Goal: Task Accomplishment & Management: Manage account settings

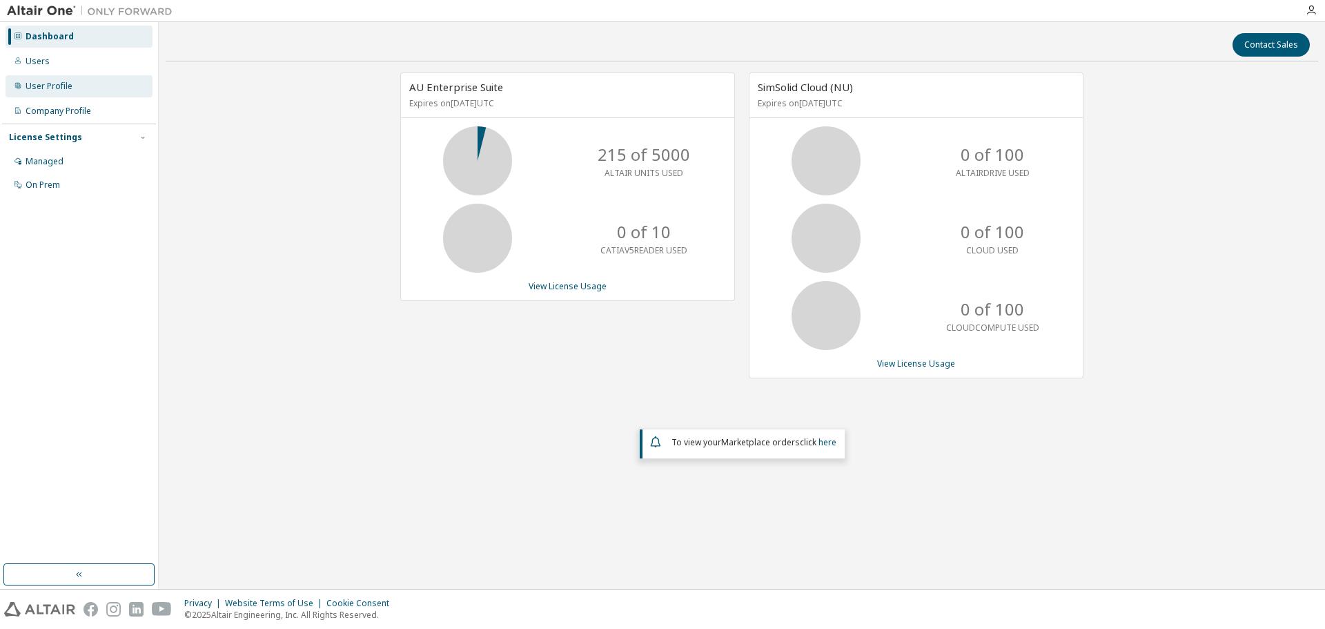
click at [54, 88] on div "User Profile" at bounding box center [49, 86] width 47 height 11
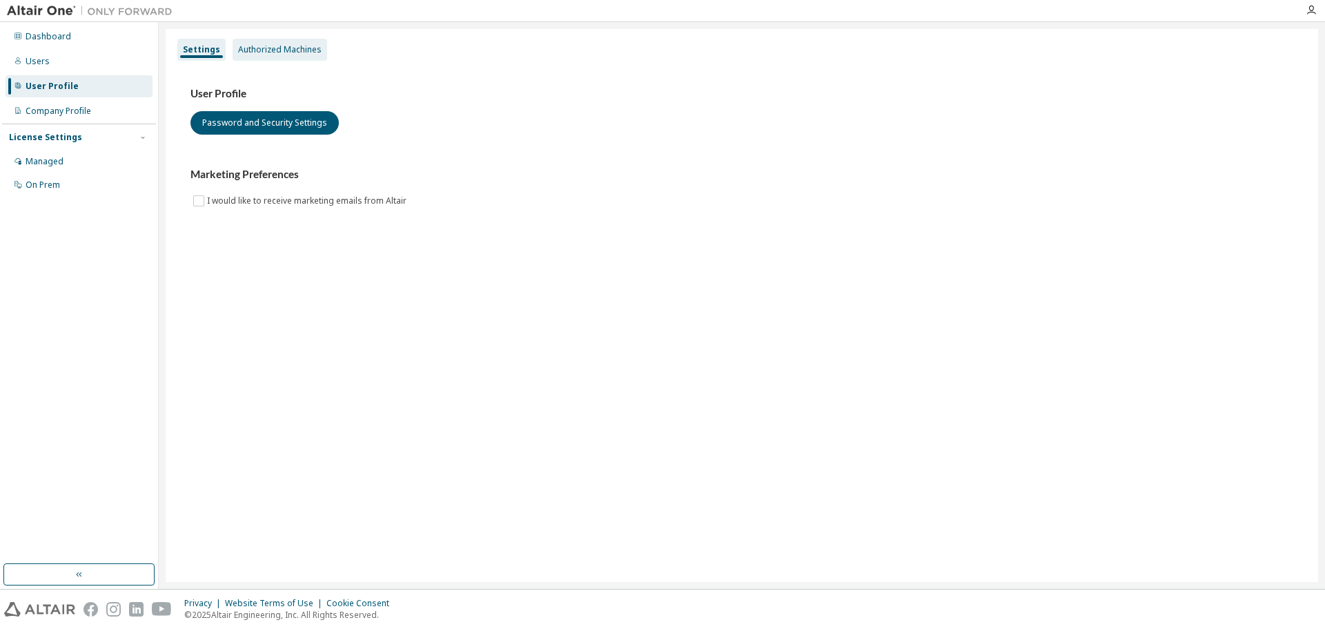
click at [262, 52] on div "Authorized Machines" at bounding box center [280, 49] width 84 height 11
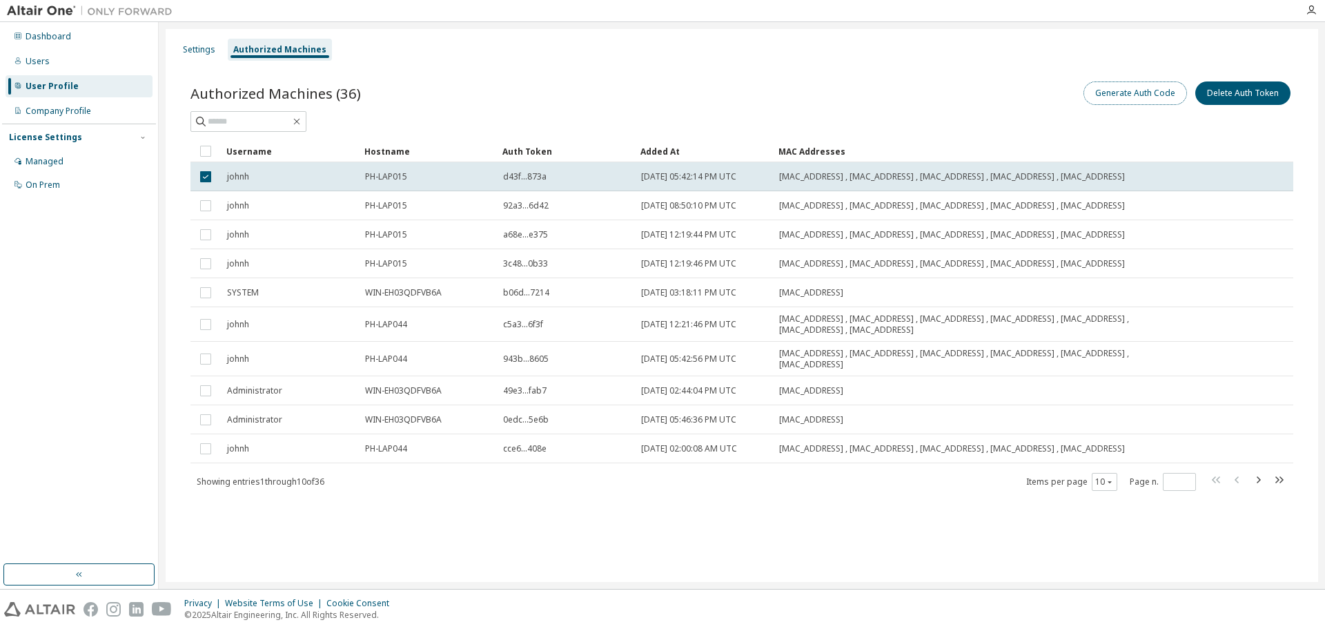
click at [1136, 98] on button "Generate Auth Code" at bounding box center [1136, 92] width 104 height 23
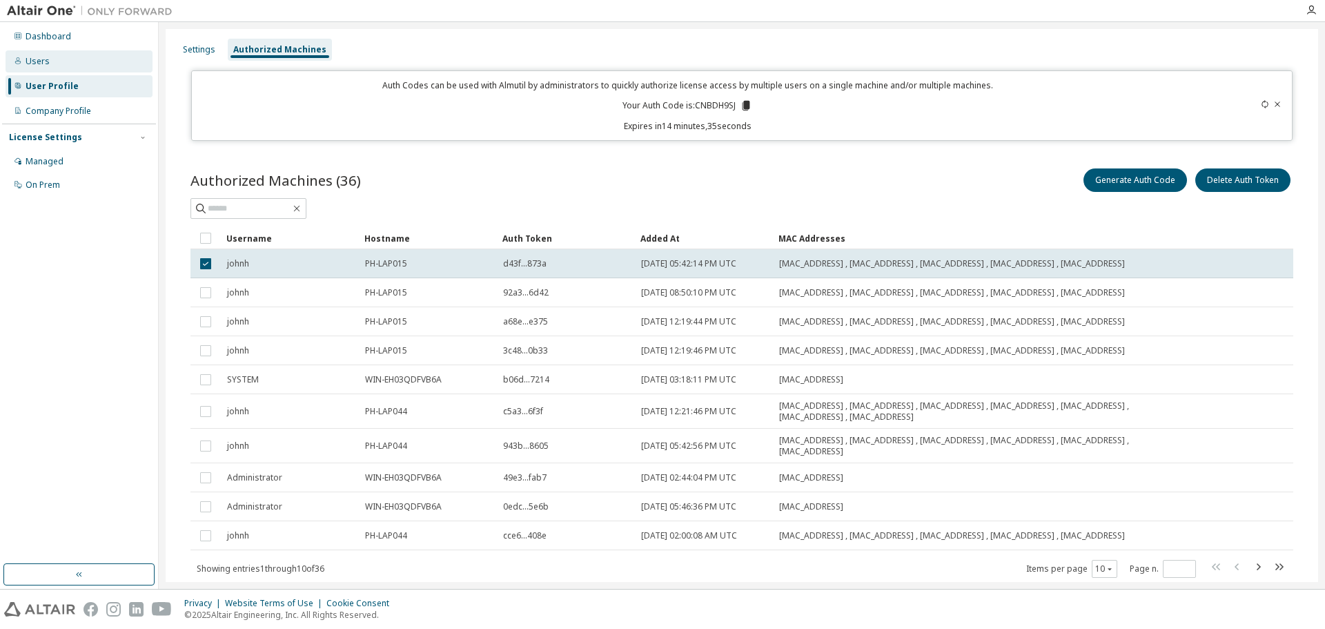
click at [34, 59] on div "Users" at bounding box center [38, 61] width 24 height 11
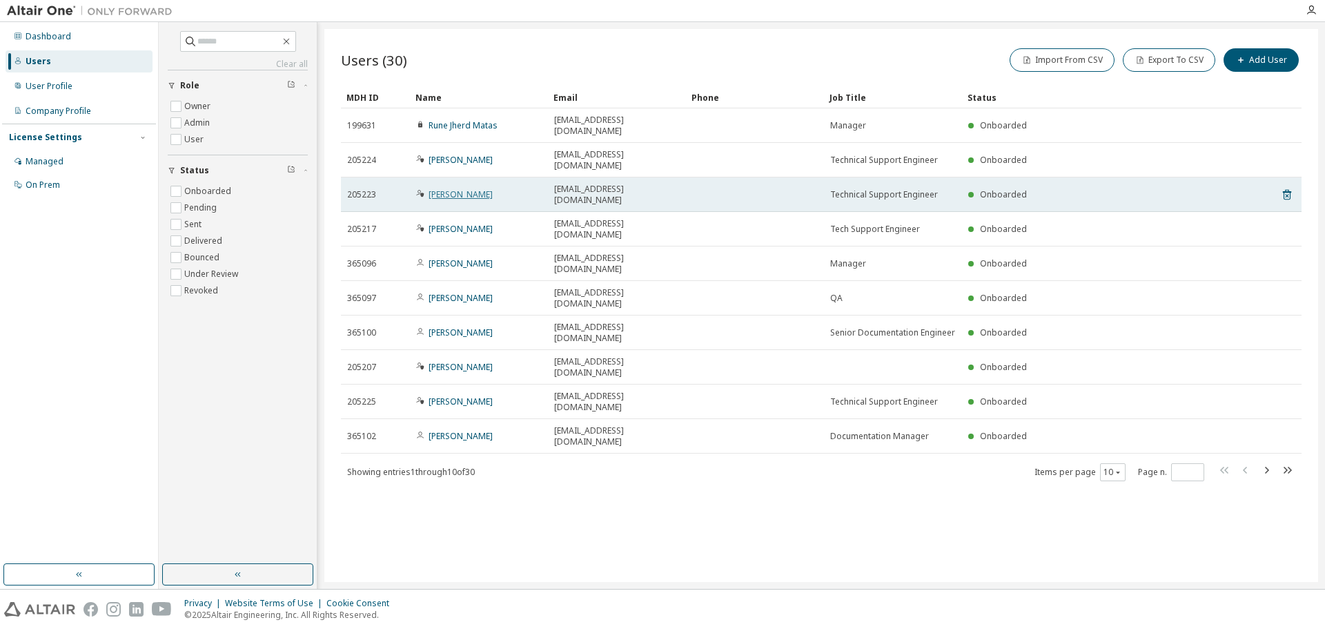
click at [452, 188] on link "[PERSON_NAME]" at bounding box center [461, 194] width 64 height 12
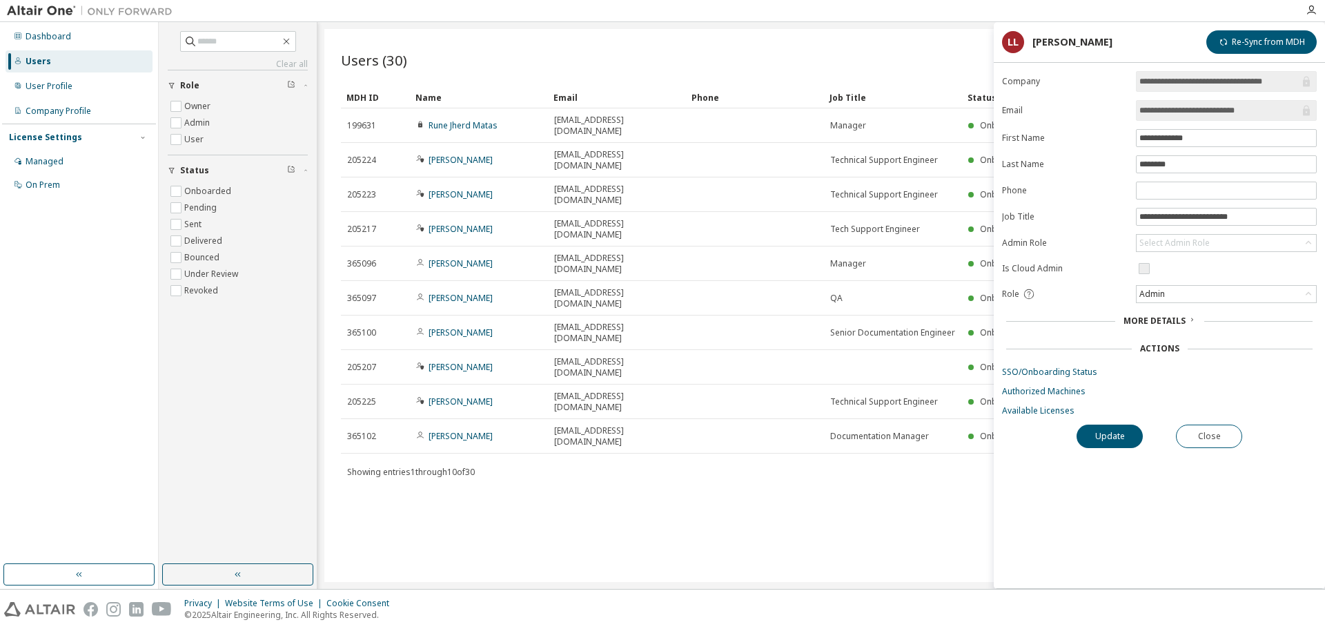
click at [858, 43] on div "Users (30) Import From CSV Export To CSV Add User Clear Load Save Save As Field…" at bounding box center [821, 305] width 994 height 553
click at [49, 86] on div "User Profile" at bounding box center [49, 86] width 47 height 11
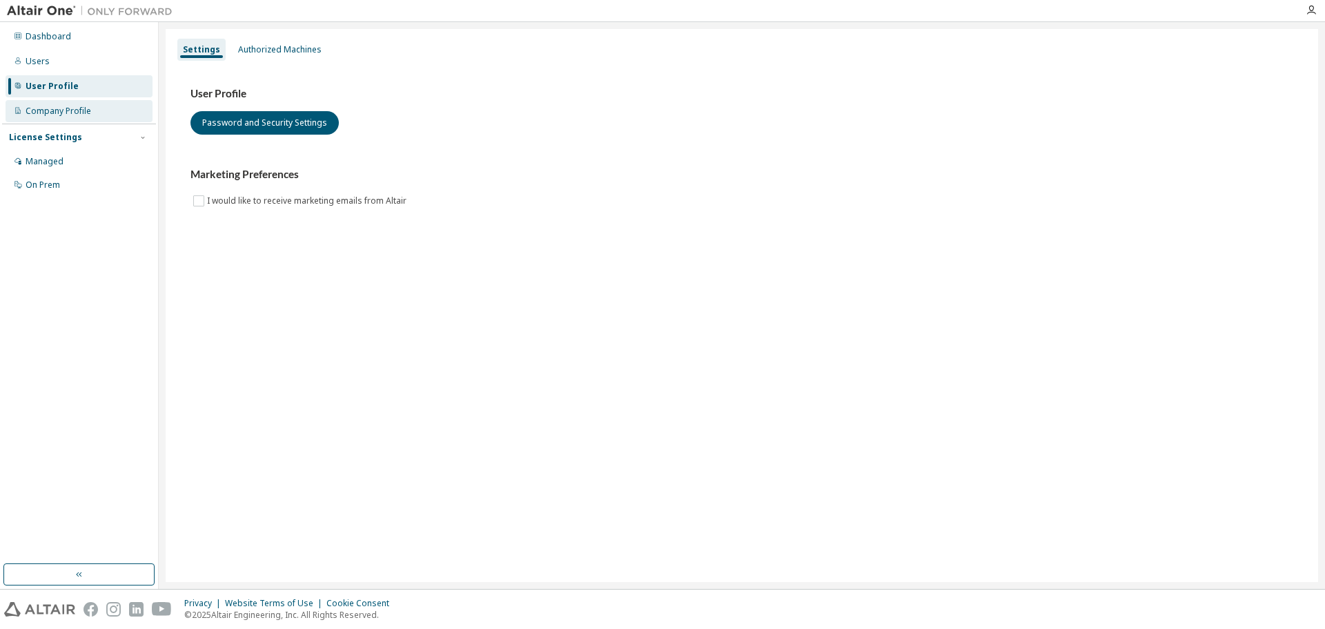
click at [45, 108] on div "Company Profile" at bounding box center [59, 111] width 66 height 11
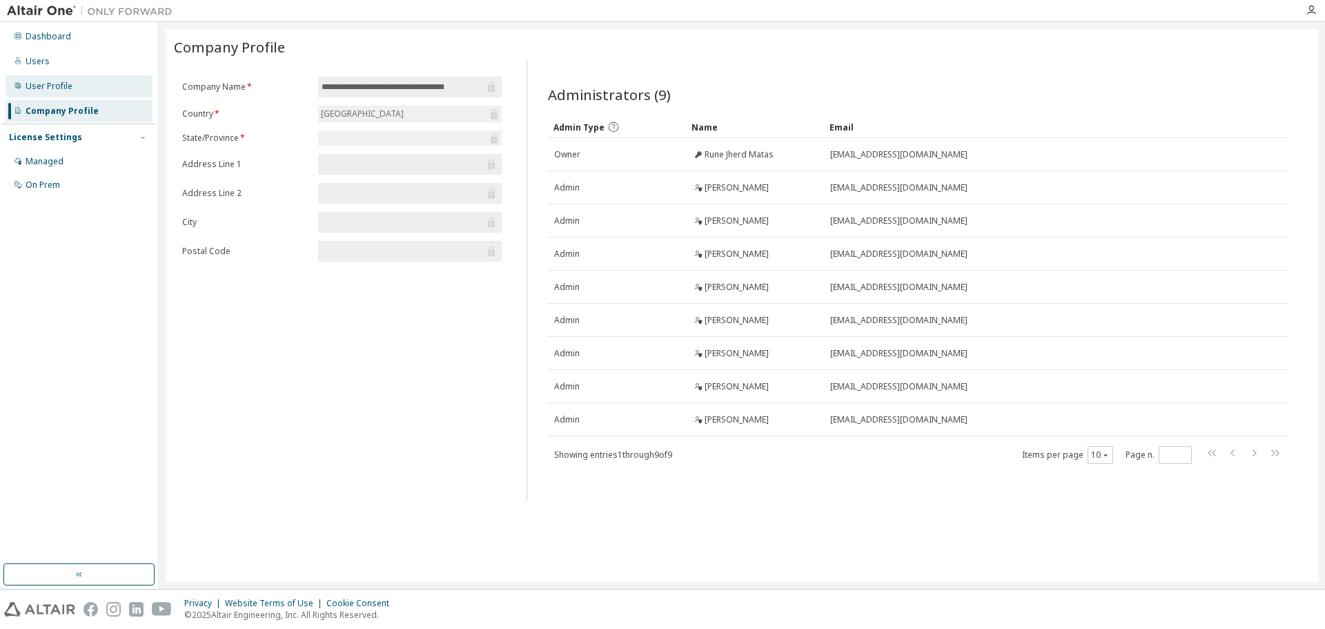
click at [56, 86] on div "User Profile" at bounding box center [49, 86] width 47 height 11
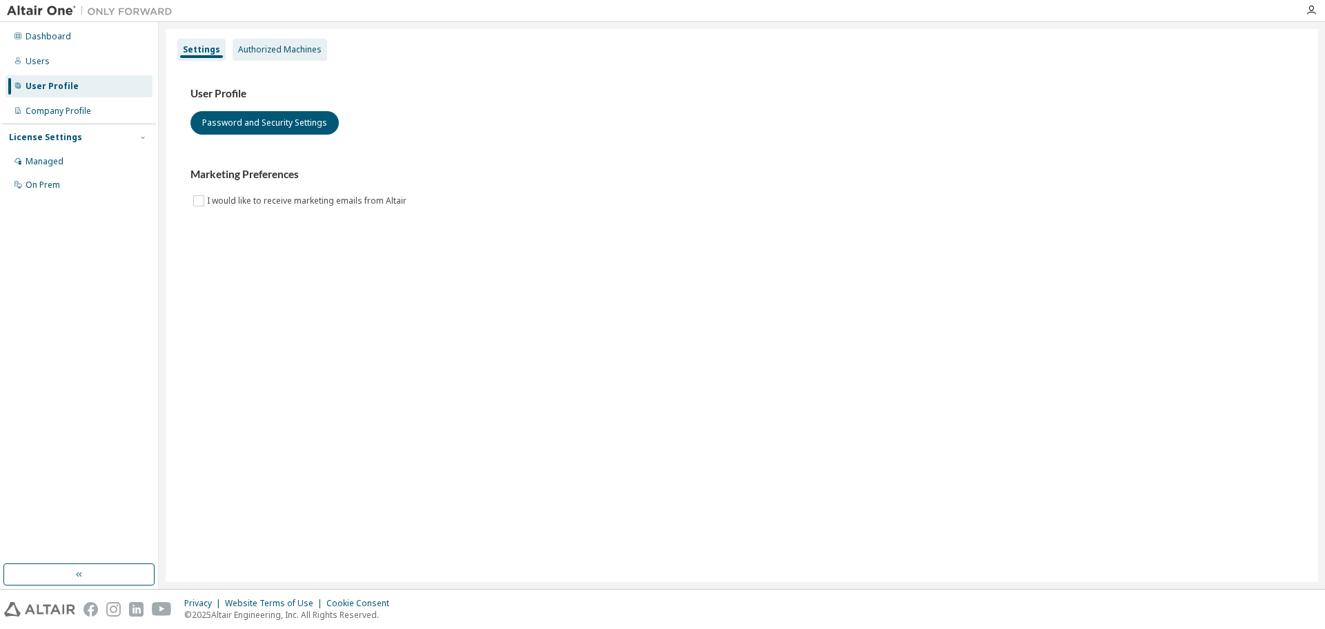
click at [254, 46] on div "Authorized Machines" at bounding box center [280, 49] width 84 height 11
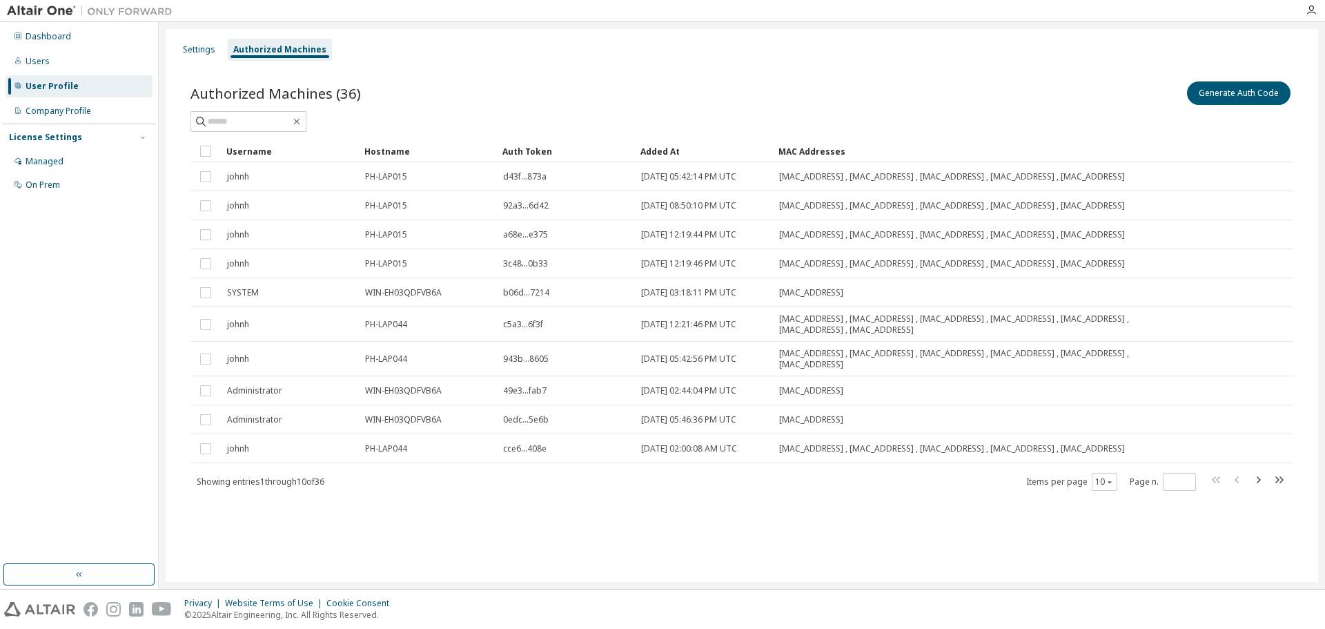
click at [469, 108] on div "Authorized Machines (36) Generate Auth Code" at bounding box center [741, 105] width 1103 height 53
click at [206, 50] on div "Settings" at bounding box center [199, 49] width 32 height 11
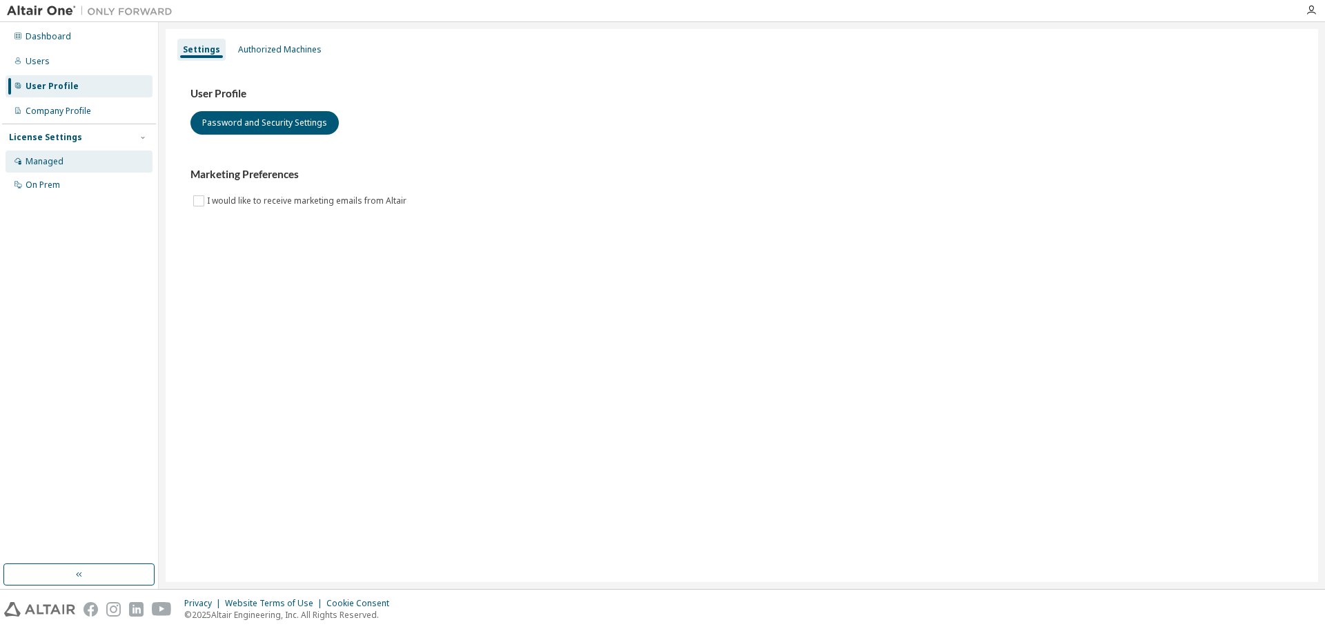
click at [43, 163] on div "Managed" at bounding box center [45, 161] width 38 height 11
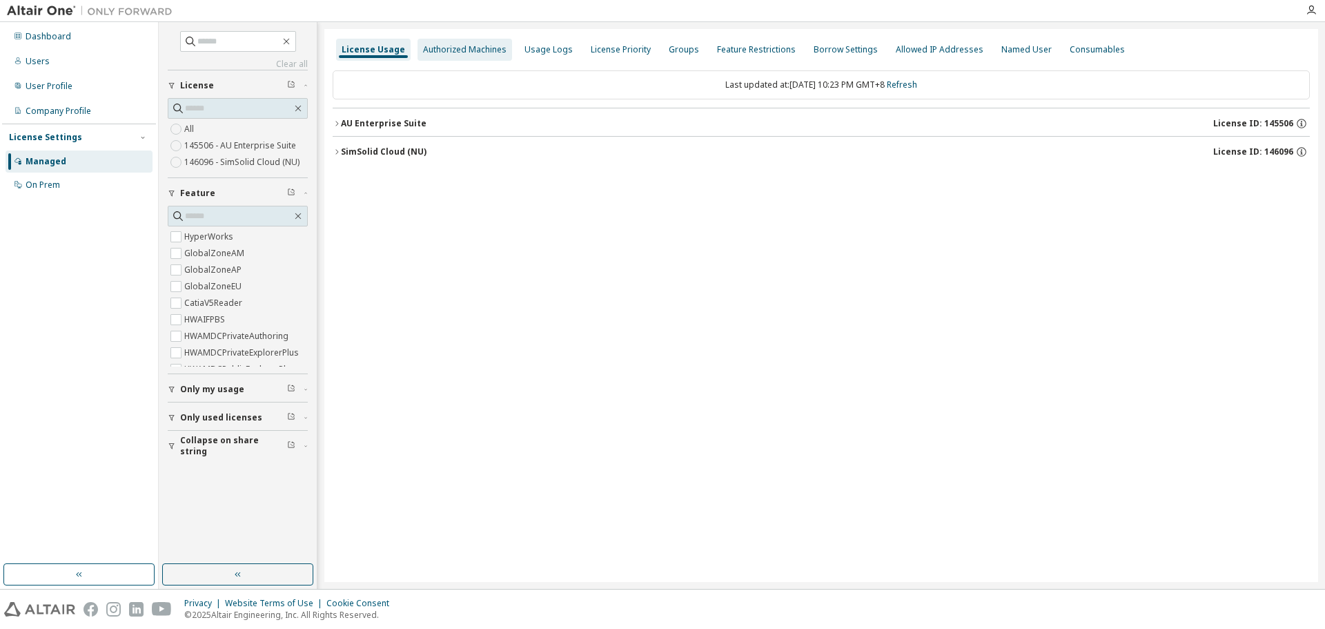
click at [441, 45] on div "Authorized Machines" at bounding box center [465, 49] width 84 height 11
